Goal: Find specific page/section: Find specific page/section

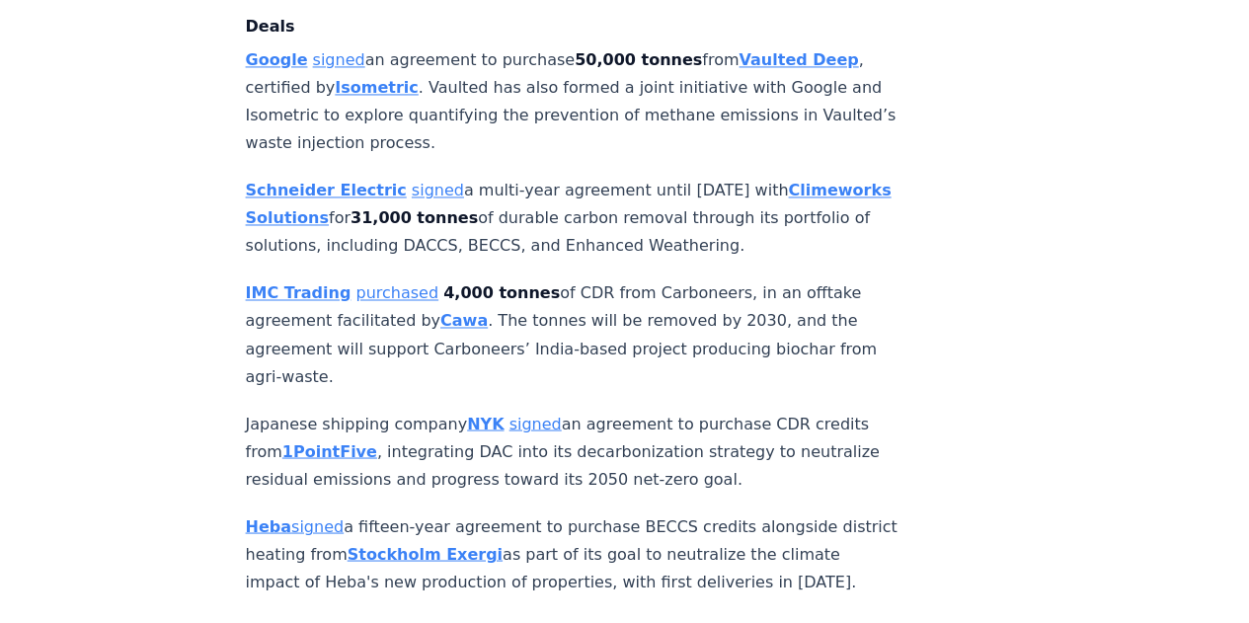
scroll to position [1580, 0]
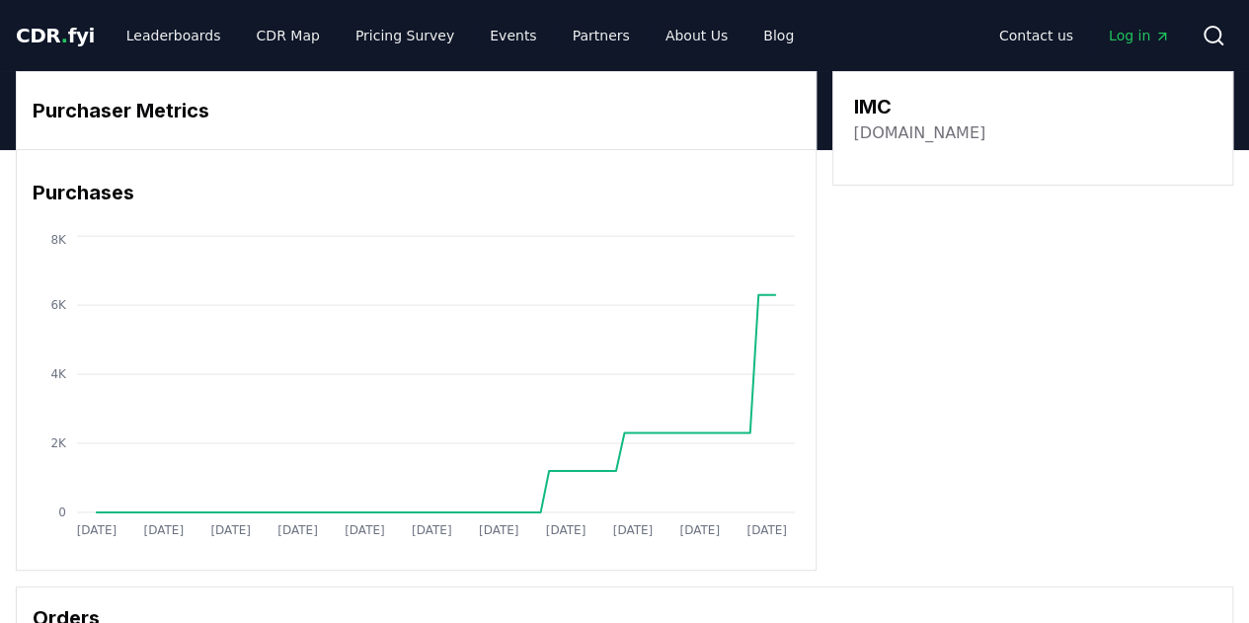
drag, startPoint x: 910, startPoint y: 104, endPoint x: 838, endPoint y: 100, distance: 72.2
drag, startPoint x: 902, startPoint y: 98, endPoint x: 668, endPoint y: 37, distance: 241.9
click at [827, 101] on div "Purchaser Metrics Purchases [DATE] [DATE] [DATE] [DATE] [DATE] [DATE] [DATE] [D…" at bounding box center [625, 321] width 1218 height 500
copy h3 "IMC"
